Goal: Task Accomplishment & Management: Use online tool/utility

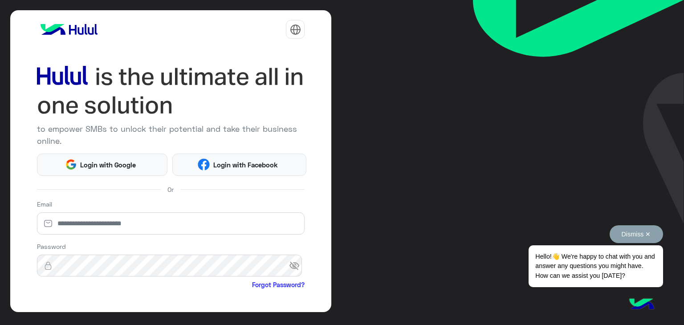
click at [635, 228] on button "Dismiss ✕" at bounding box center [636, 234] width 53 height 18
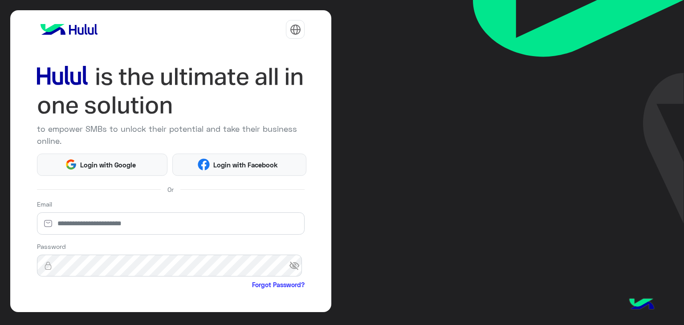
click at [375, 186] on div "to empower SMBs to unlock their potential and take their business online. Login…" at bounding box center [342, 162] width 684 height 325
click at [126, 224] on input "email" at bounding box center [171, 223] width 268 height 22
click at [294, 21] on div at bounding box center [295, 29] width 19 height 19
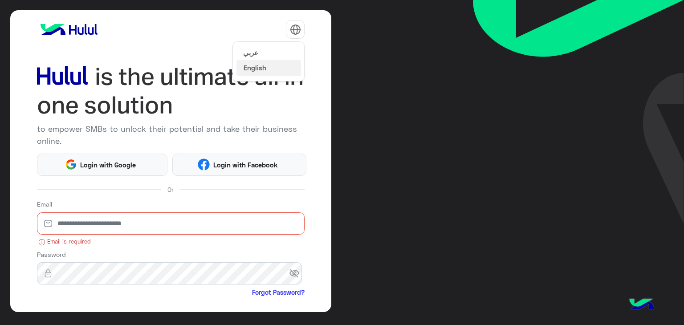
click at [269, 53] on button "عربي" at bounding box center [268, 52] width 65 height 15
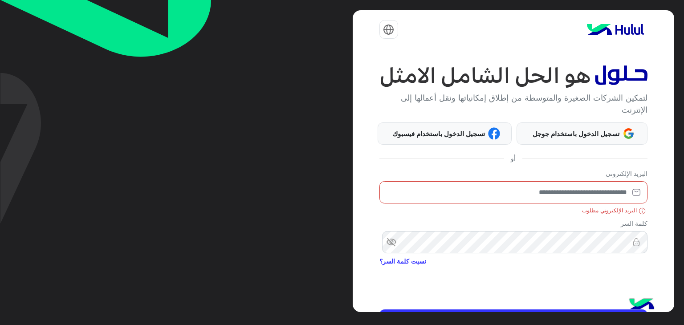
drag, startPoint x: 483, startPoint y: 192, endPoint x: 492, endPoint y: 192, distance: 8.9
click at [483, 192] on input "email" at bounding box center [513, 192] width 268 height 22
type input "**********"
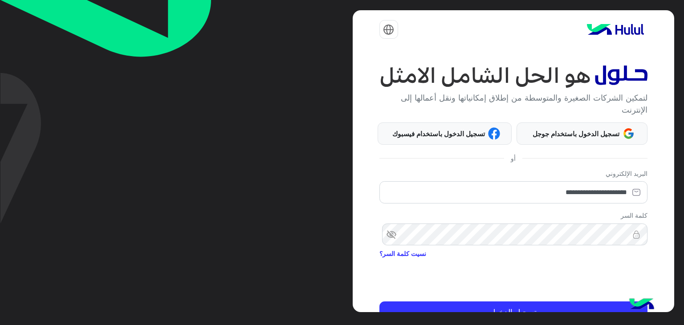
click at [395, 239] on span "visibility_off" at bounding box center [387, 235] width 16 height 16
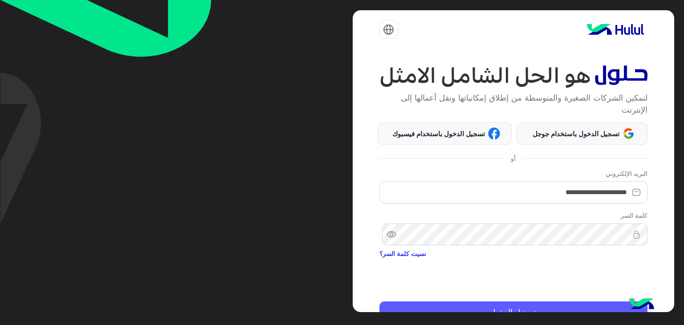
click at [514, 307] on button "تسجيل الدخول" at bounding box center [513, 312] width 268 height 21
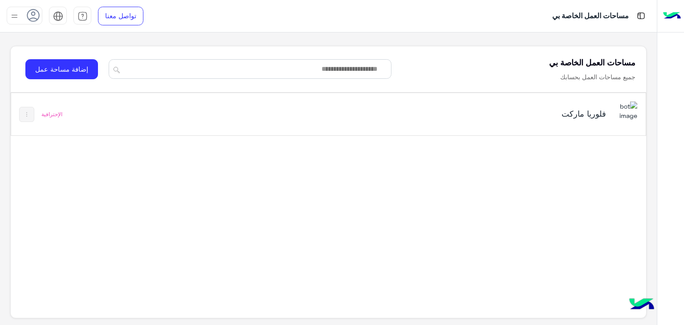
click at [286, 276] on div "فلوريا ماركت الإحترافية" at bounding box center [329, 199] width 636 height 212
drag, startPoint x: 658, startPoint y: 0, endPoint x: 488, endPoint y: 150, distance: 226.5
click at [492, 154] on div "فلوريا ماركت الإحترافية" at bounding box center [329, 199] width 636 height 212
click at [563, 109] on h5 "فلوريا ماركت" at bounding box center [495, 113] width 223 height 11
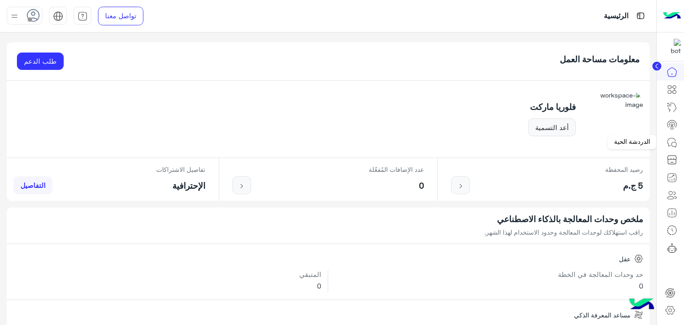
click at [669, 143] on icon at bounding box center [672, 142] width 11 height 11
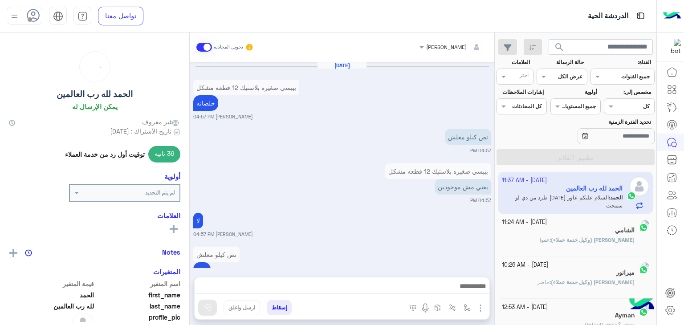
scroll to position [806, 0]
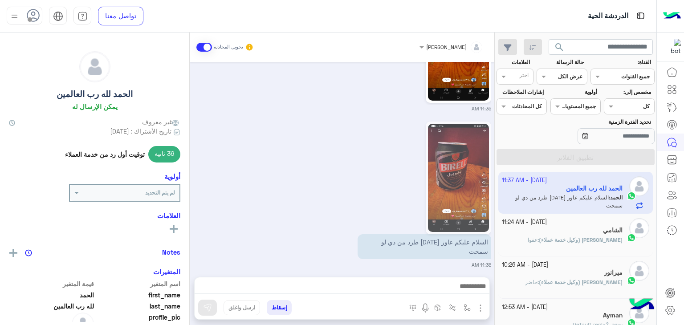
click at [378, 173] on app-msgs-image at bounding box center [399, 178] width 184 height 113
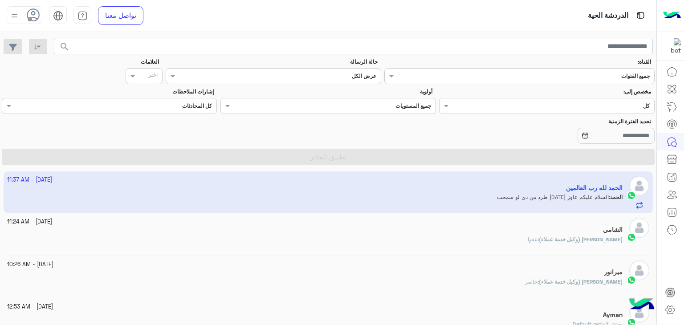
scroll to position [0, 0]
click at [578, 102] on input "text" at bounding box center [565, 105] width 169 height 8
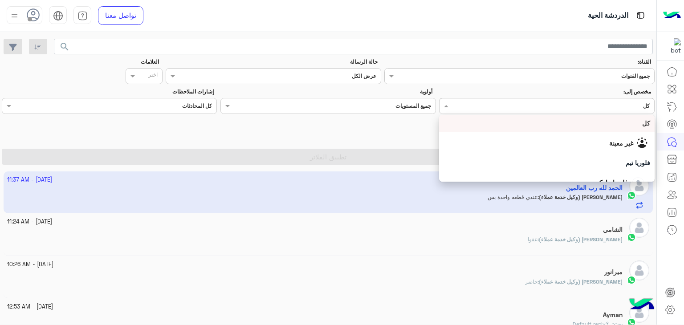
click at [306, 119] on label "تحديد الفترة الزمنية" at bounding box center [436, 122] width 430 height 8
click at [578, 128] on input "تحديد الفترة الزمنية" at bounding box center [616, 136] width 77 height 16
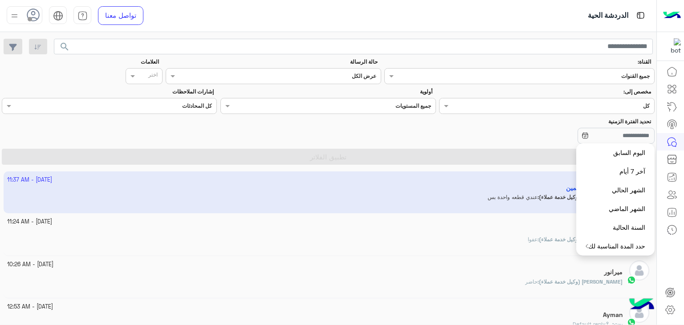
click at [371, 126] on div "تحديد الفترة الزمنية" at bounding box center [437, 132] width 434 height 28
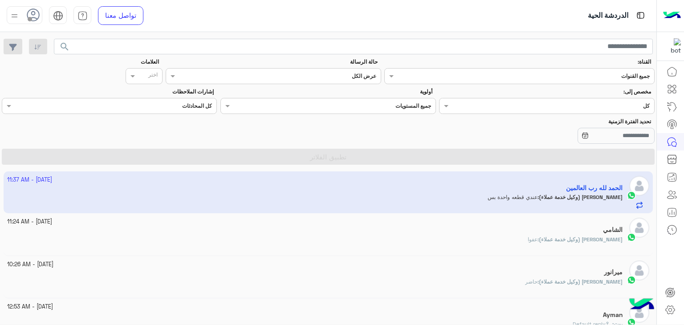
click at [15, 15] on img at bounding box center [14, 15] width 11 height 11
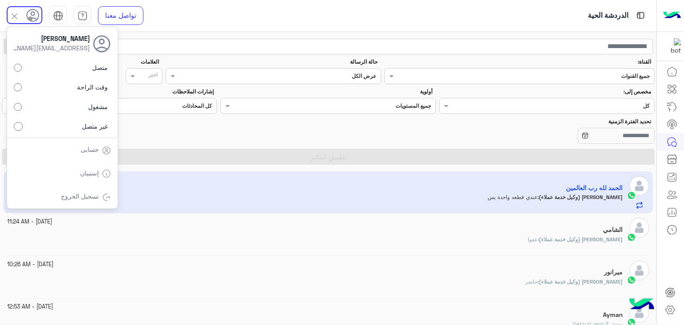
click at [209, 124] on div "تحديد الفترة الزمنية" at bounding box center [328, 132] width 656 height 28
